Goal: Transaction & Acquisition: Purchase product/service

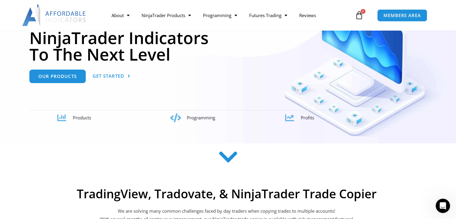
scroll to position [90, 0]
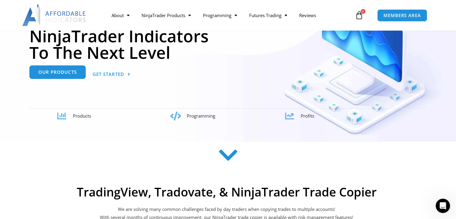
click at [71, 70] on span "Our Products" at bounding box center [57, 72] width 38 height 5
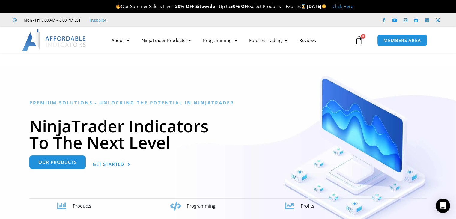
click at [40, 164] on span "Our Products" at bounding box center [57, 162] width 38 height 5
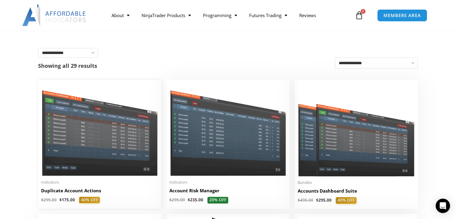
scroll to position [150, 0]
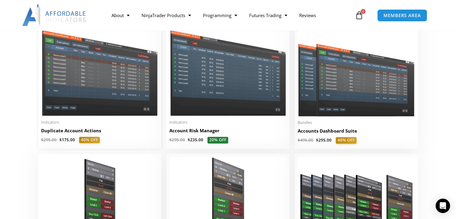
click at [111, 62] on img at bounding box center [99, 69] width 117 height 93
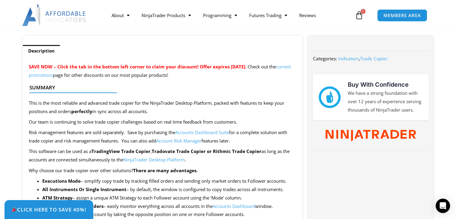
scroll to position [210, 0]
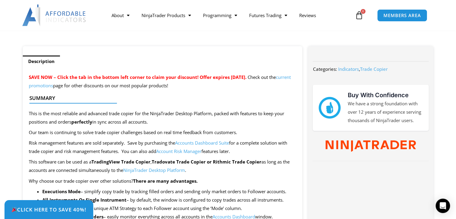
click at [176, 172] on link "NinjaTrader Desktop Platform" at bounding box center [154, 170] width 62 height 6
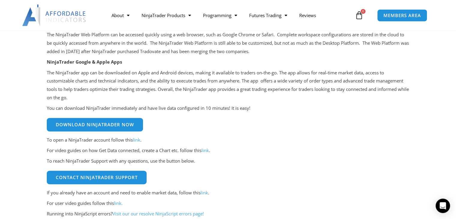
scroll to position [180, 0]
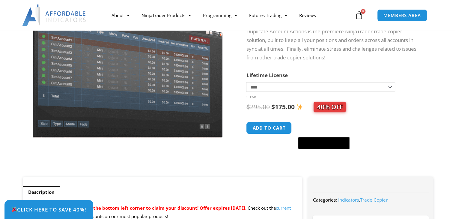
scroll to position [90, 0]
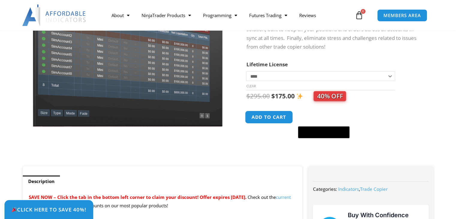
click at [269, 116] on button "Add to cart" at bounding box center [269, 117] width 48 height 13
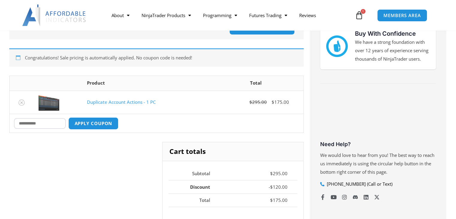
scroll to position [120, 0]
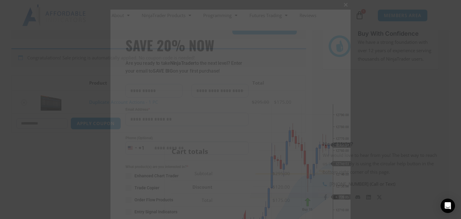
click at [343, 4] on span at bounding box center [346, 5] width 10 height 4
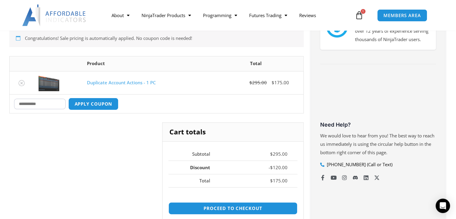
scroll to position [150, 0]
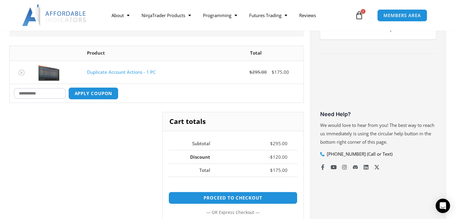
click at [56, 96] on input "Coupon:" at bounding box center [40, 93] width 52 height 11
paste input "****"
type input "****"
click at [88, 93] on button "Apply coupon" at bounding box center [93, 93] width 53 height 13
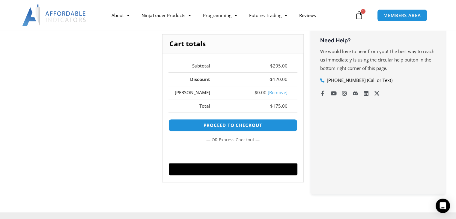
scroll to position [224, 0]
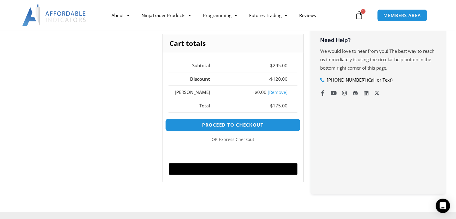
click at [218, 122] on link "Proceed to checkout" at bounding box center [232, 125] width 135 height 13
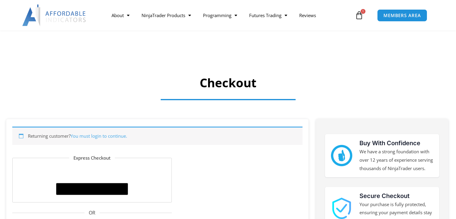
select select "**"
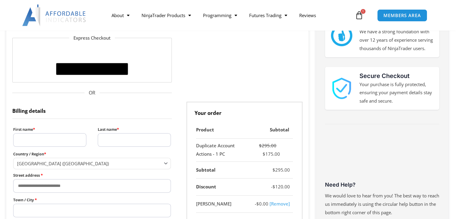
click at [62, 138] on input "First name *" at bounding box center [49, 140] width 73 height 14
type input "**********"
type input "*******"
select select "**"
type input "**********"
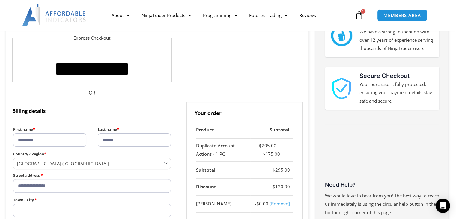
type input "********"
type input "*******"
type input "**********"
select select "Checkout"
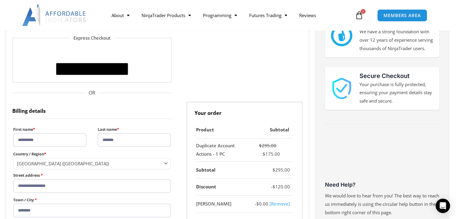
select select "**"
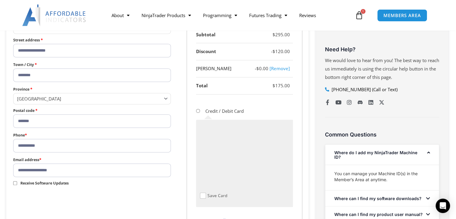
scroll to position [334, 0]
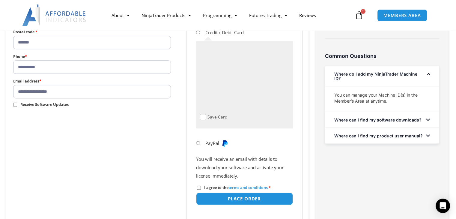
click at [207, 188] on span "I agree to the terms and conditions" at bounding box center [236, 187] width 64 height 5
click at [218, 196] on button "Place order" at bounding box center [245, 198] width 102 height 13
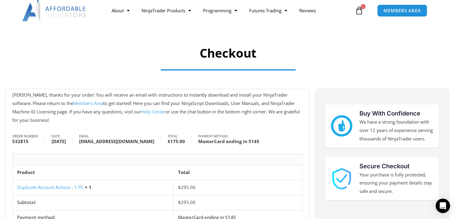
scroll to position [30, 0]
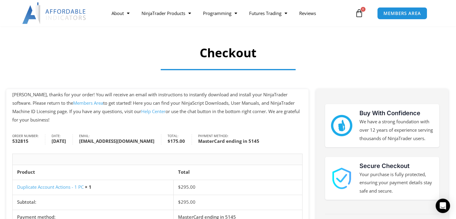
click at [75, 104] on link "Members Area" at bounding box center [88, 103] width 30 height 6
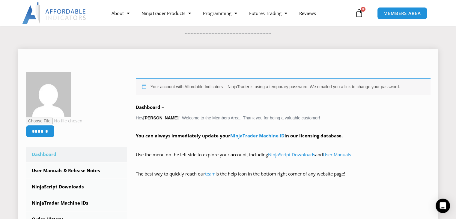
scroll to position [60, 0]
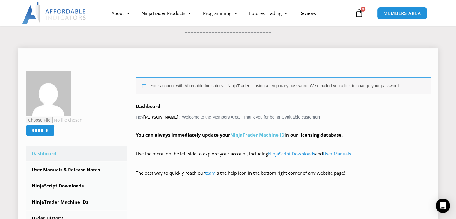
click at [258, 134] on link "NinjaTrader Machine ID" at bounding box center [257, 135] width 54 height 6
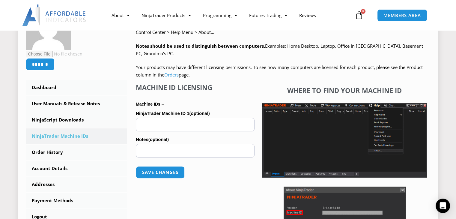
scroll to position [150, 0]
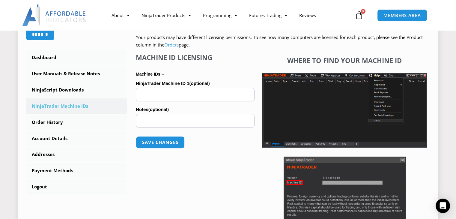
click at [361, 158] on img at bounding box center [345, 193] width 122 height 73
click at [156, 94] on input "NinjaTrader Machine ID 1 (optional)" at bounding box center [195, 95] width 119 height 14
paste input "**********"
type input "**********"
click at [165, 142] on button "Save changes" at bounding box center [160, 142] width 51 height 13
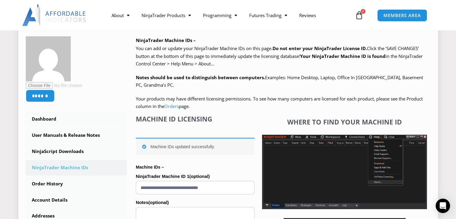
scroll to position [90, 0]
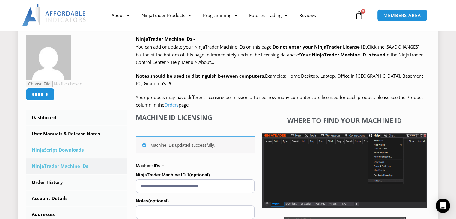
click at [66, 153] on link "NinjaScript Downloads" at bounding box center [76, 150] width 101 height 16
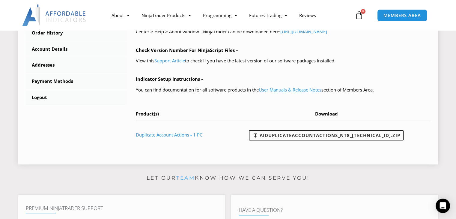
scroll to position [240, 0]
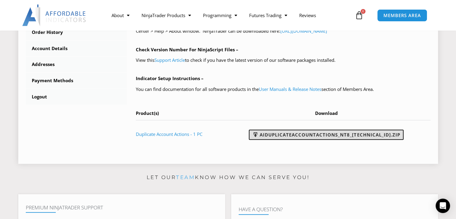
click at [287, 135] on link "AIDuplicateAccountActions_NT8_[TECHNICAL_ID].zip" at bounding box center [326, 135] width 155 height 10
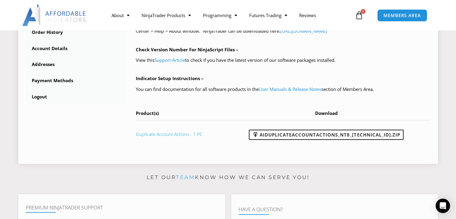
click at [191, 133] on link "Duplicate Account Actions - 1 PC" at bounding box center [169, 134] width 67 height 6
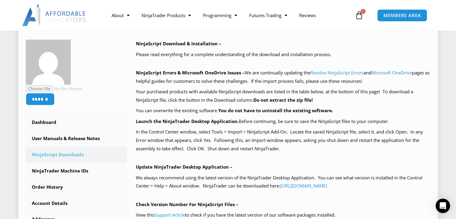
scroll to position [85, 0]
click at [347, 100] on p "Your purchased products with available NinjaScript downloads are listed in the …" at bounding box center [283, 96] width 295 height 17
drag, startPoint x: 377, startPoint y: 138, endPoint x: 372, endPoint y: 140, distance: 4.5
click at [377, 138] on p "In the Control Center window, select Tools > Import > NinjaScript Add-On. Locat…" at bounding box center [283, 140] width 295 height 25
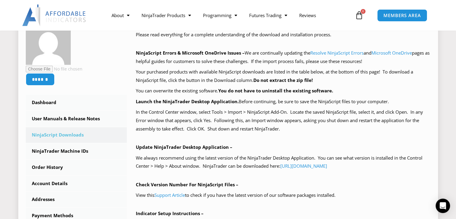
scroll to position [145, 0]
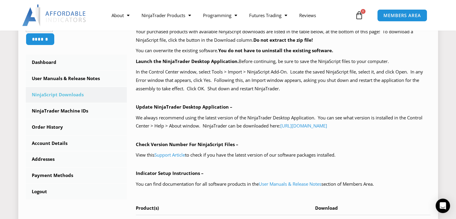
click at [344, 72] on p "In the Control Center window, select Tools > Import > NinjaScript Add-On. Locat…" at bounding box center [283, 80] width 295 height 25
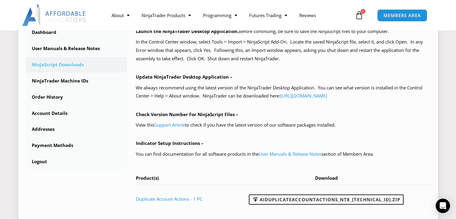
click at [392, 110] on p "Check Version Number For NinjaScript Files –" at bounding box center [283, 114] width 295 height 8
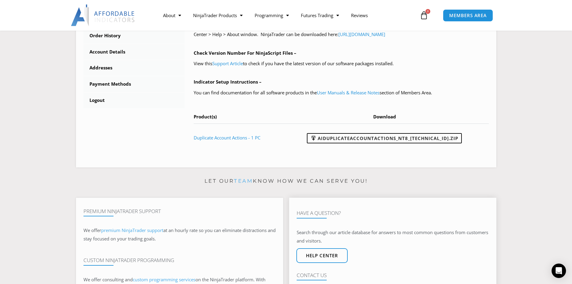
scroll to position [300, 0]
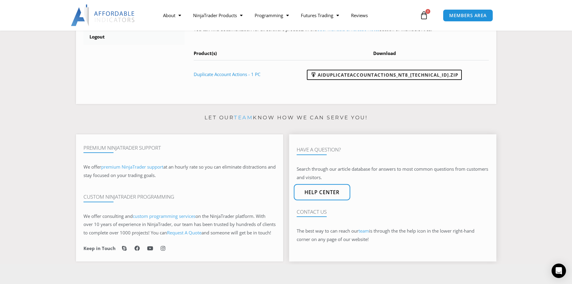
click at [308, 194] on span "Help center" at bounding box center [321, 191] width 35 height 5
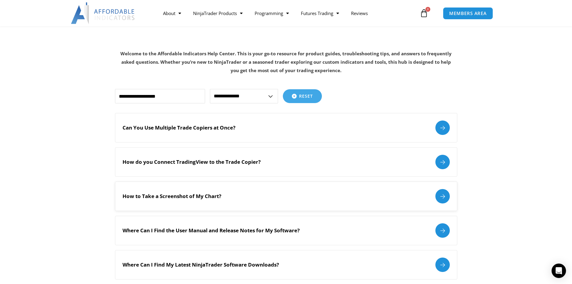
scroll to position [120, 0]
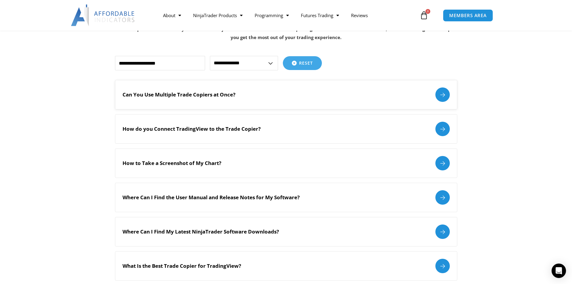
click at [261, 101] on div "Can You Use Multiple Trade Copiers at Once?" at bounding box center [285, 94] width 327 height 14
click at [254, 126] on h2 "How do you Connect TradingView to the Trade Copier?" at bounding box center [191, 128] width 138 height 7
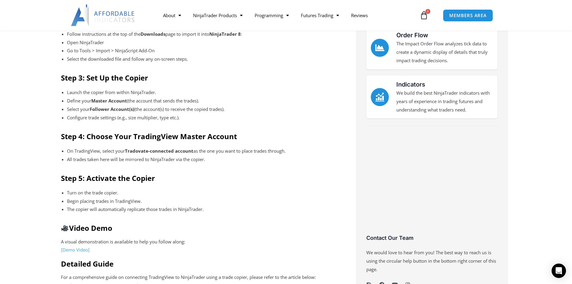
scroll to position [360, 0]
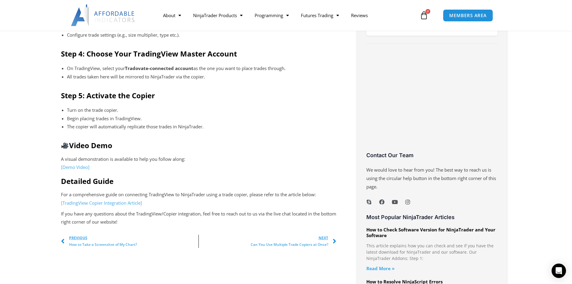
click at [78, 165] on link "[Demo Video]" at bounding box center [75, 167] width 29 height 6
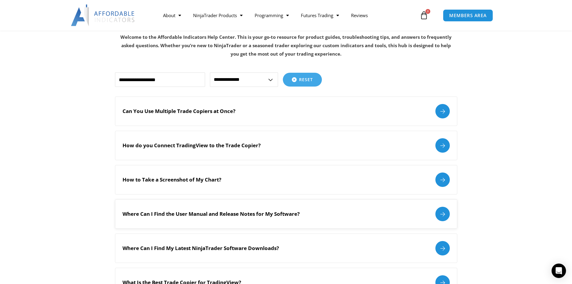
scroll to position [120, 0]
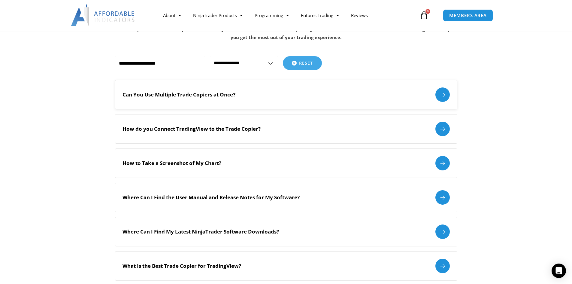
click at [254, 95] on div "Can You Use Multiple Trade Copiers at Once?" at bounding box center [285, 94] width 327 height 14
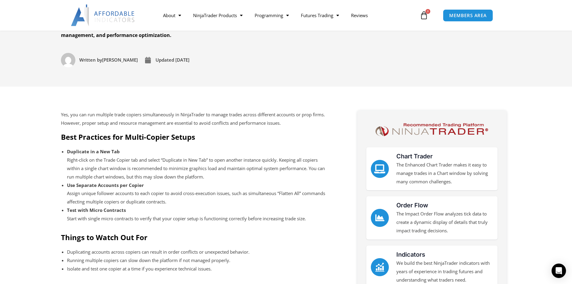
scroll to position [90, 0]
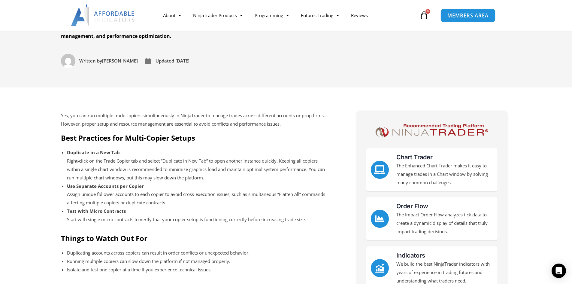
click at [494, 16] on link "MEMBERS AREA" at bounding box center [467, 15] width 55 height 14
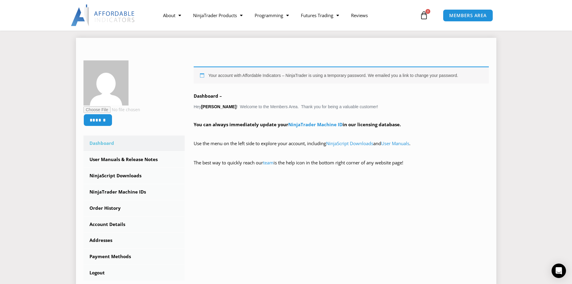
scroll to position [60, 0]
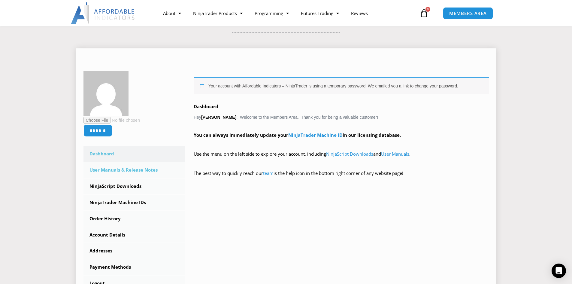
click at [121, 169] on link "User Manuals & Release Notes" at bounding box center [133, 170] width 101 height 16
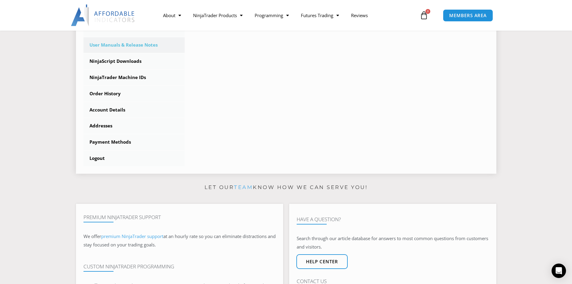
scroll to position [270, 0]
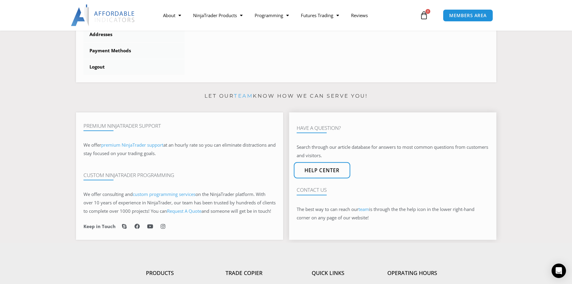
click at [310, 173] on span "Help center" at bounding box center [321, 170] width 35 height 5
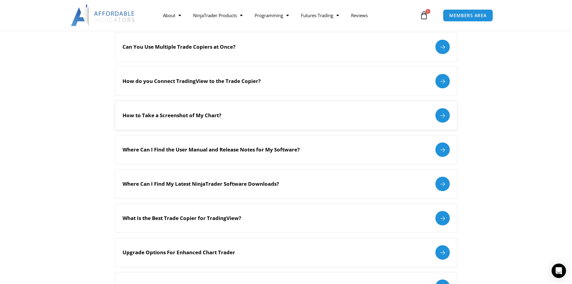
scroll to position [120, 0]
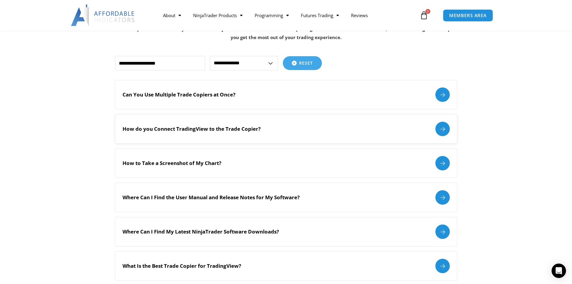
click at [209, 118] on div "How do you Connect TradingView to the Trade Copier?" at bounding box center [286, 128] width 342 height 29
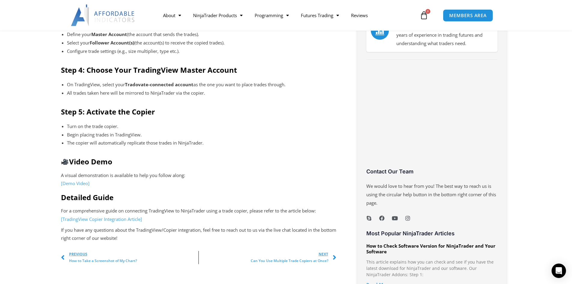
scroll to position [390, 0]
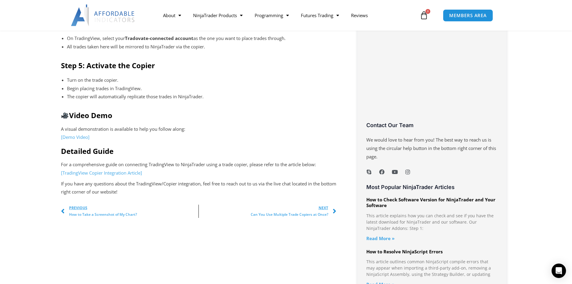
click at [121, 171] on link "[TradingView Copier Integration Article]" at bounding box center [101, 173] width 81 height 6
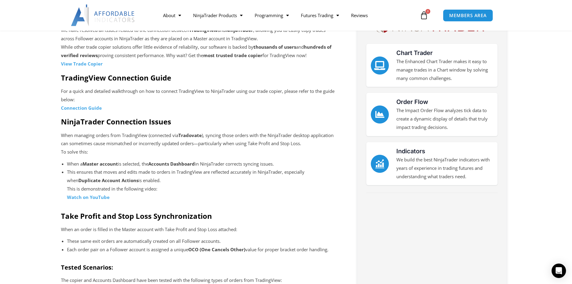
scroll to position [210, 0]
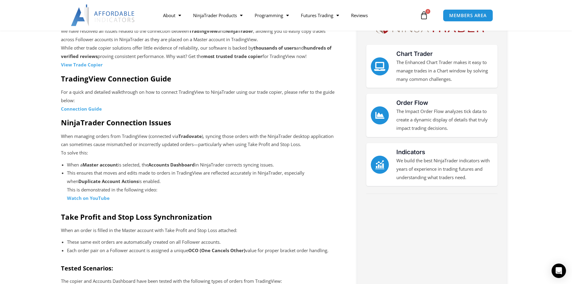
click at [89, 109] on strong "Connection Guide" at bounding box center [81, 109] width 41 height 6
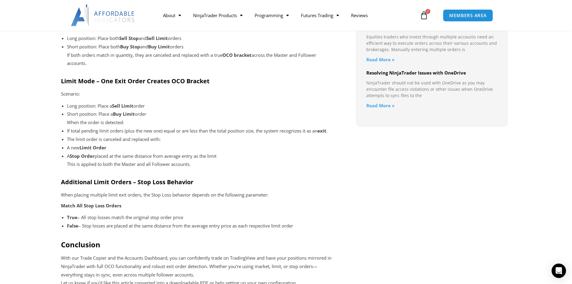
scroll to position [600, 0]
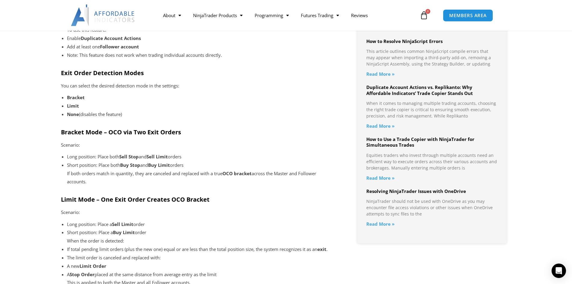
click at [389, 176] on link "Read More »" at bounding box center [380, 178] width 28 height 6
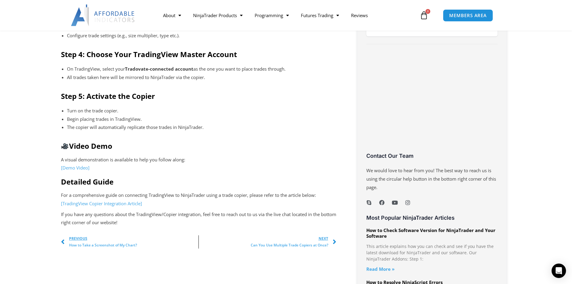
scroll to position [360, 0]
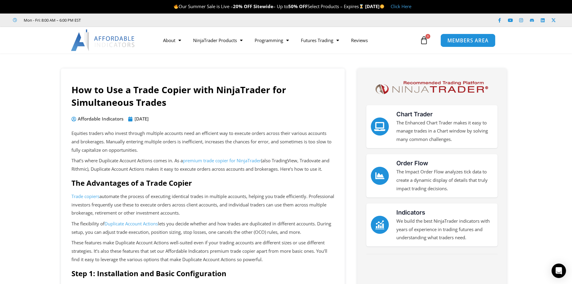
click at [477, 38] on span "MEMBERS AREA" at bounding box center [467, 40] width 41 height 5
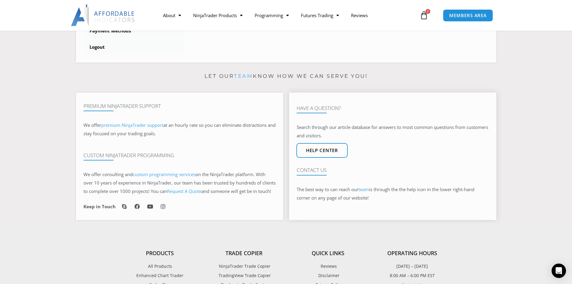
scroll to position [300, 0]
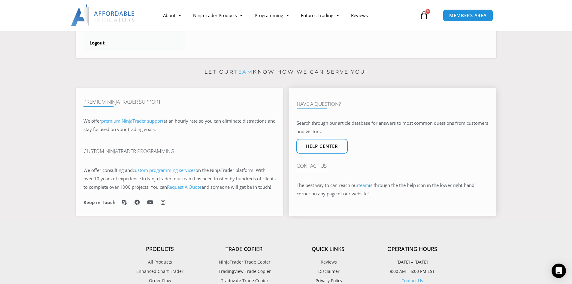
click at [366, 188] on link "team" at bounding box center [363, 185] width 11 height 6
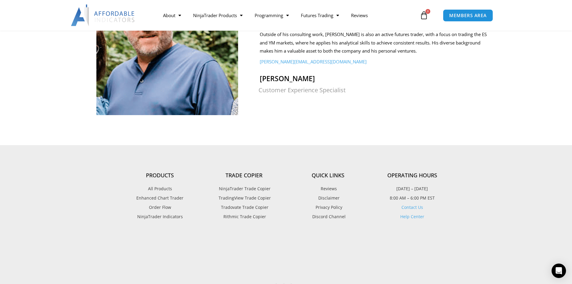
scroll to position [677, 0]
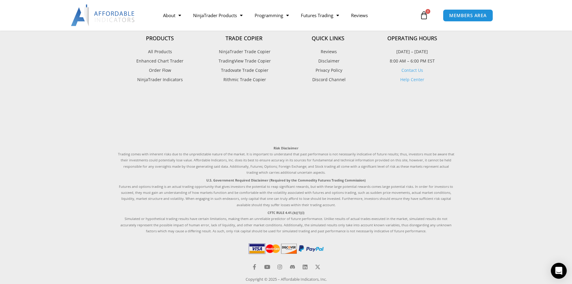
click at [560, 272] on icon "Open Intercom Messenger" at bounding box center [558, 270] width 7 height 8
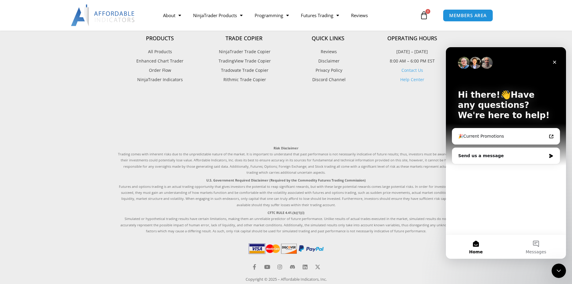
scroll to position [0, 0]
click at [509, 157] on div "Send us a message" at bounding box center [502, 155] width 88 height 6
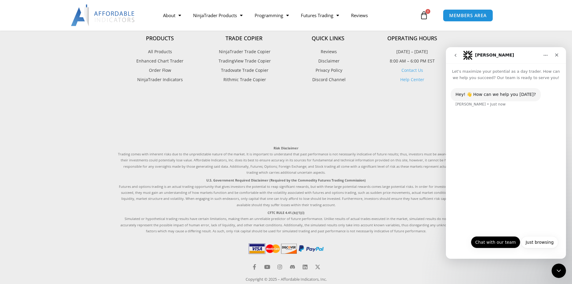
click at [508, 245] on button "Chat with our team" at bounding box center [495, 242] width 50 height 12
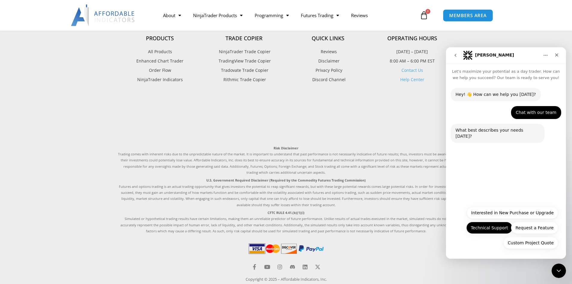
click at [509, 227] on button "Technical Support" at bounding box center [489, 227] width 46 height 12
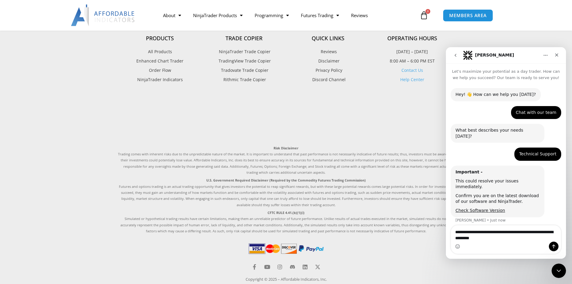
type textarea "**********"
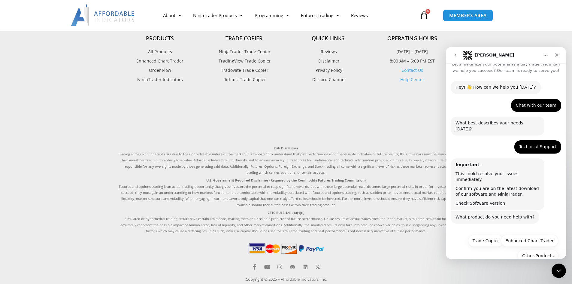
scroll to position [8, 0]
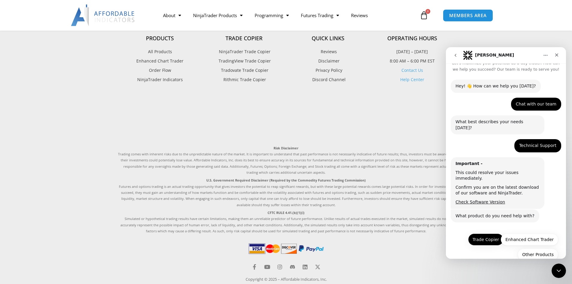
click at [495, 233] on button "Trade Copier" at bounding box center [485, 239] width 35 height 12
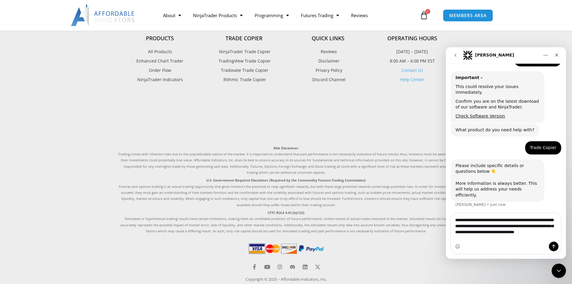
scroll to position [100, 0]
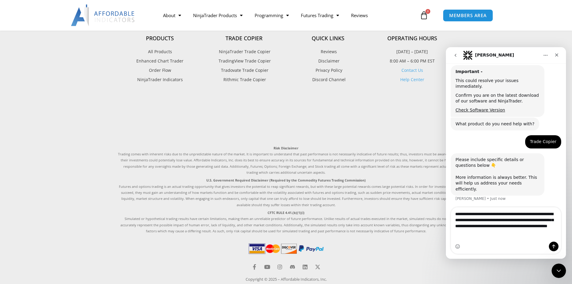
type textarea "**********"
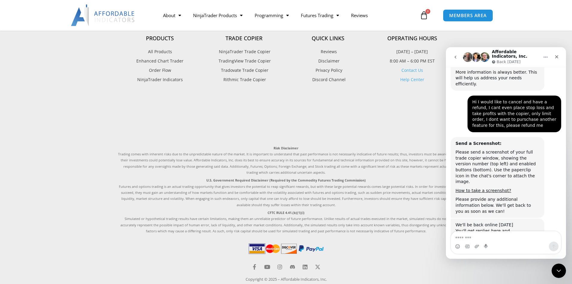
scroll to position [210, 0]
